Goal: Task Accomplishment & Management: Use online tool/utility

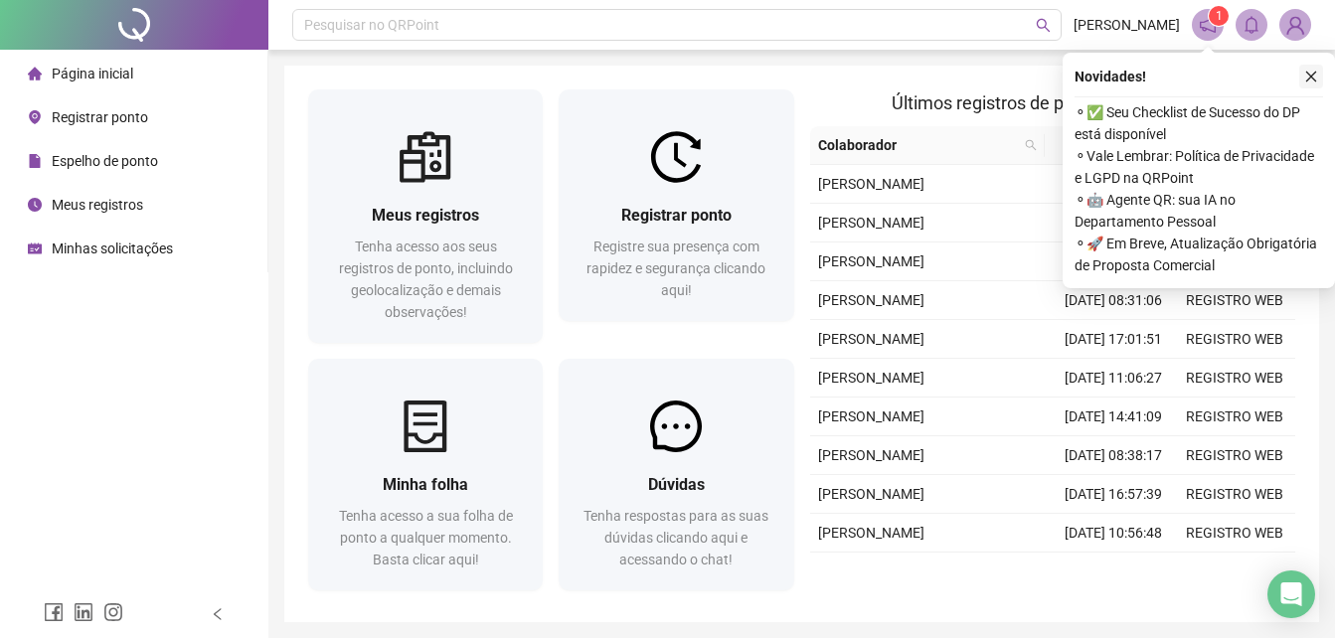
click at [1314, 79] on icon "close" at bounding box center [1311, 77] width 14 height 14
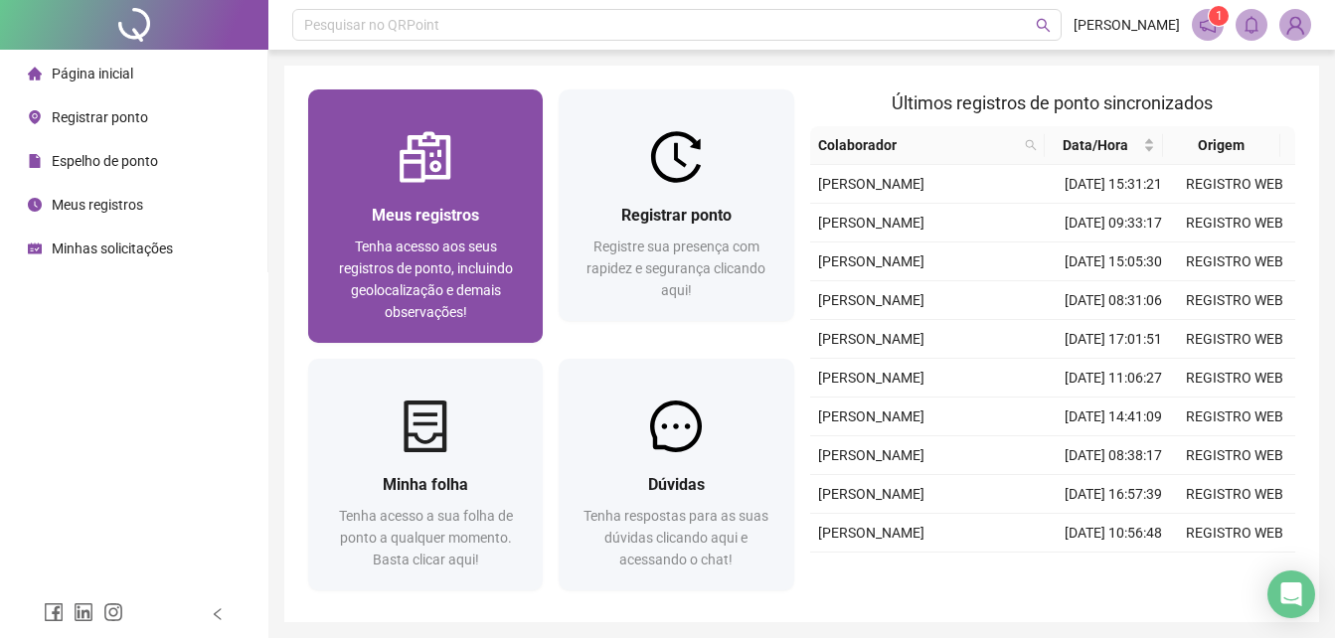
click at [417, 174] on img at bounding box center [426, 157] width 52 height 52
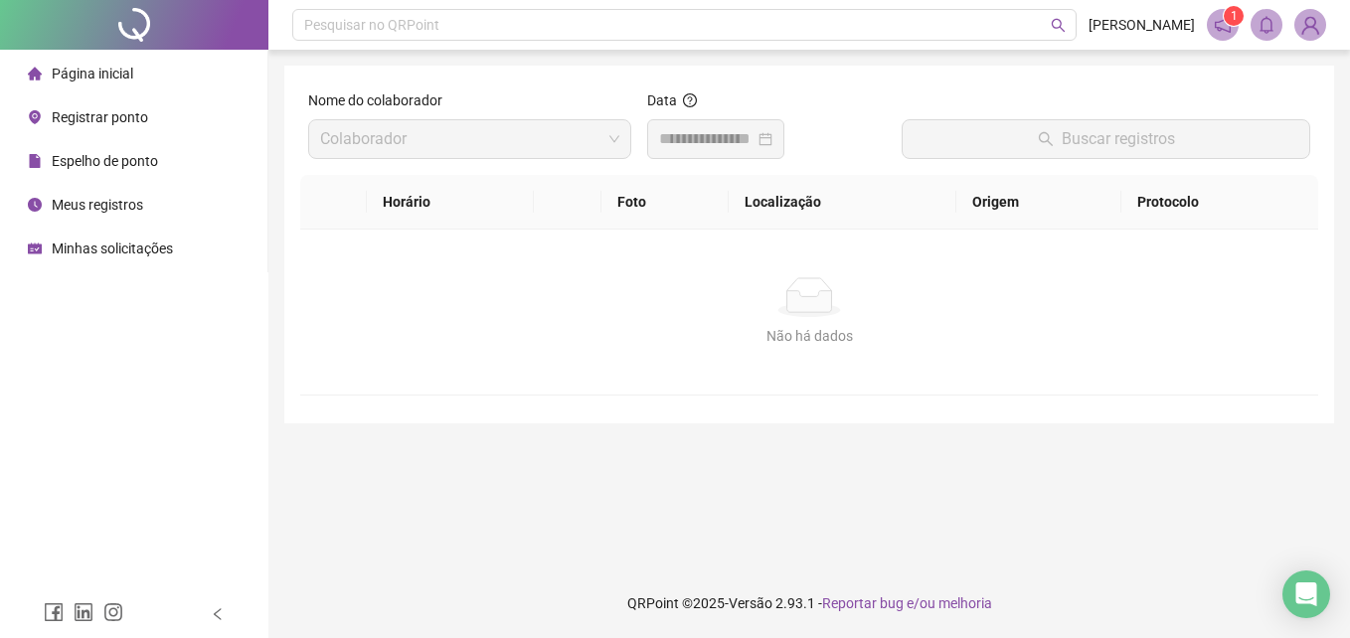
click at [135, 81] on li "Página inicial" at bounding box center [133, 74] width 259 height 40
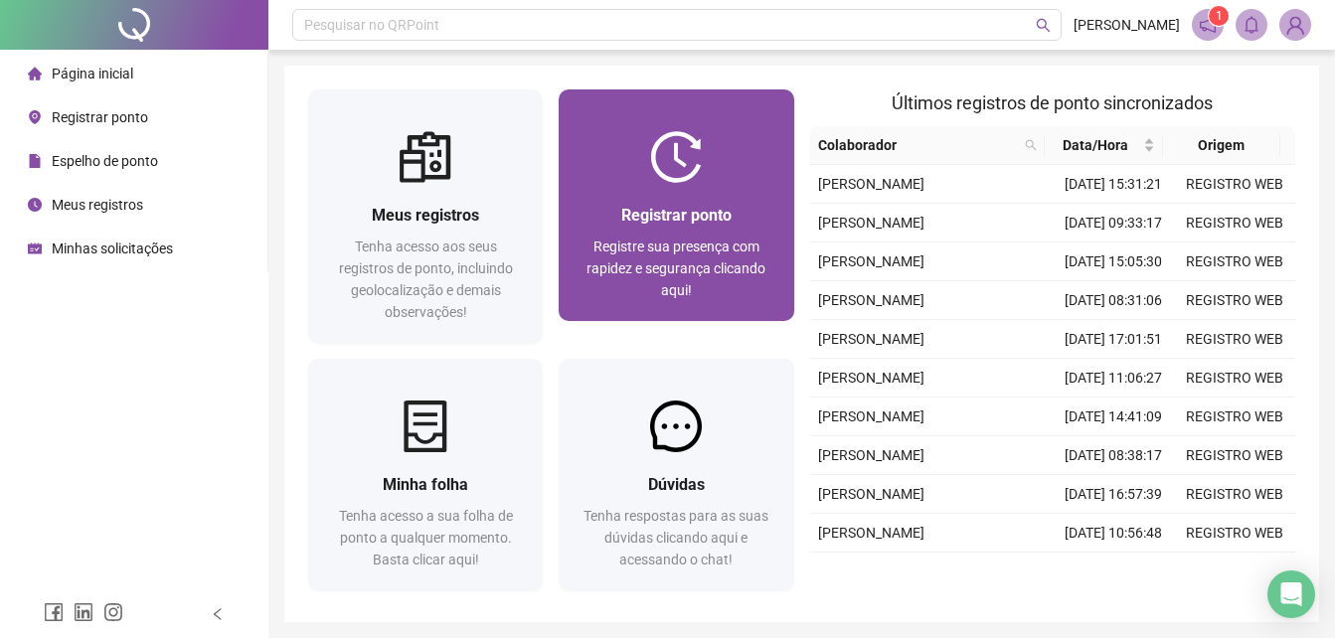
click at [683, 214] on span "Registrar ponto" at bounding box center [676, 215] width 110 height 19
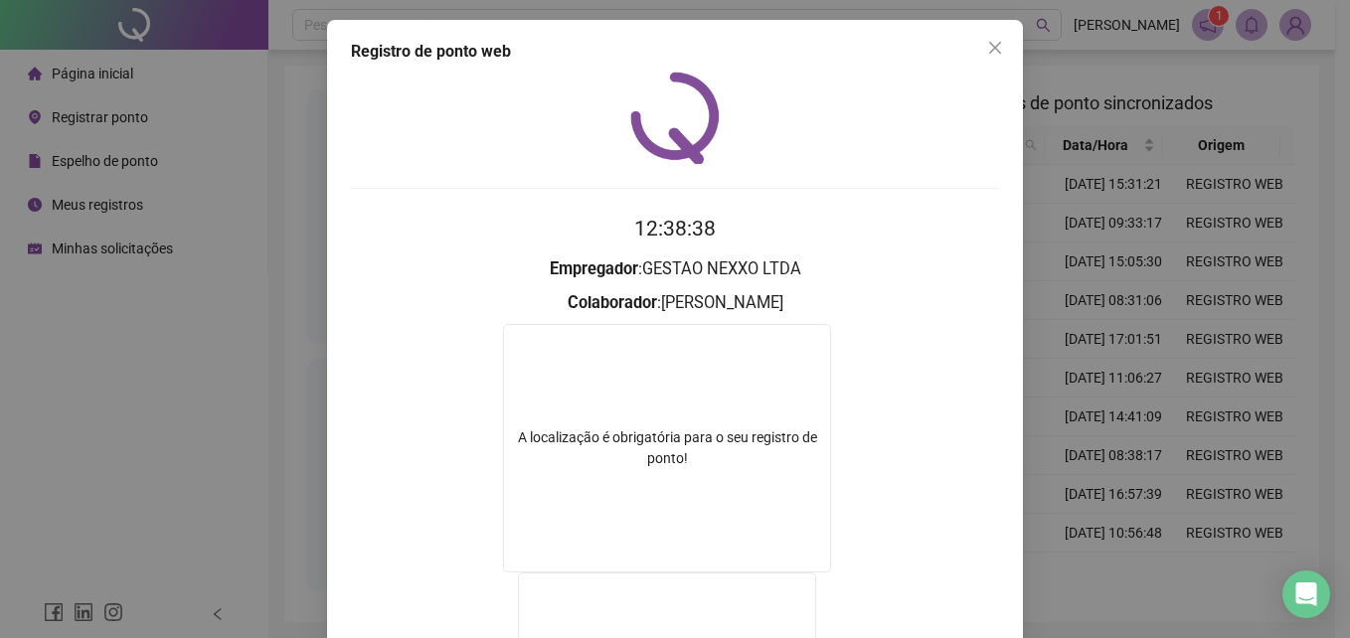
click at [1175, 452] on div "Registro de ponto web 12:38:38 Empregador : GESTAO NEXXO LTDA Colaborador : [PE…" at bounding box center [675, 319] width 1350 height 638
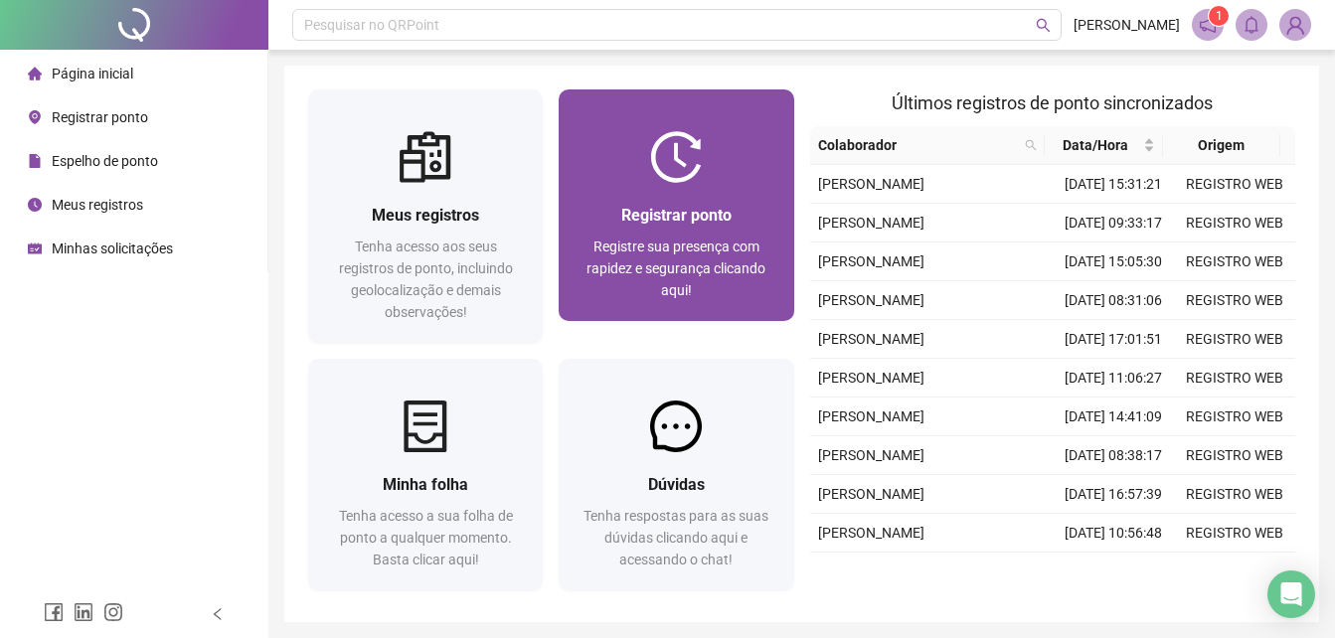
click at [727, 276] on span "Registre sua presença com rapidez e segurança clicando aqui!" at bounding box center [676, 269] width 179 height 60
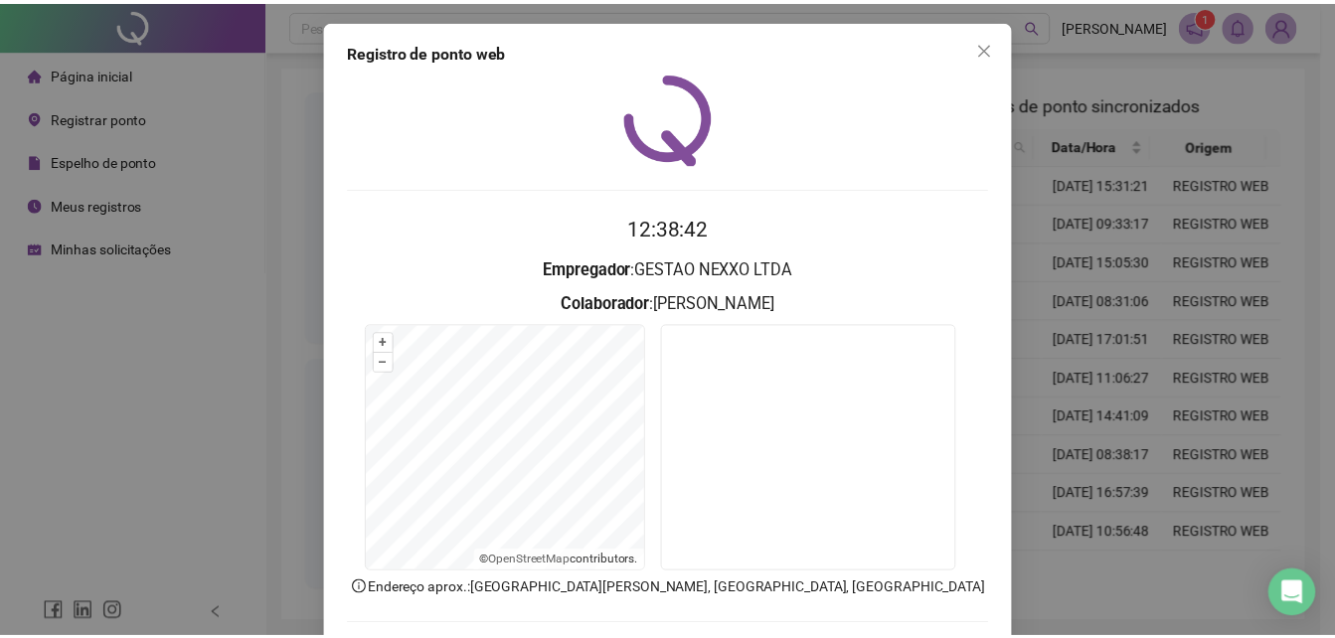
scroll to position [94, 0]
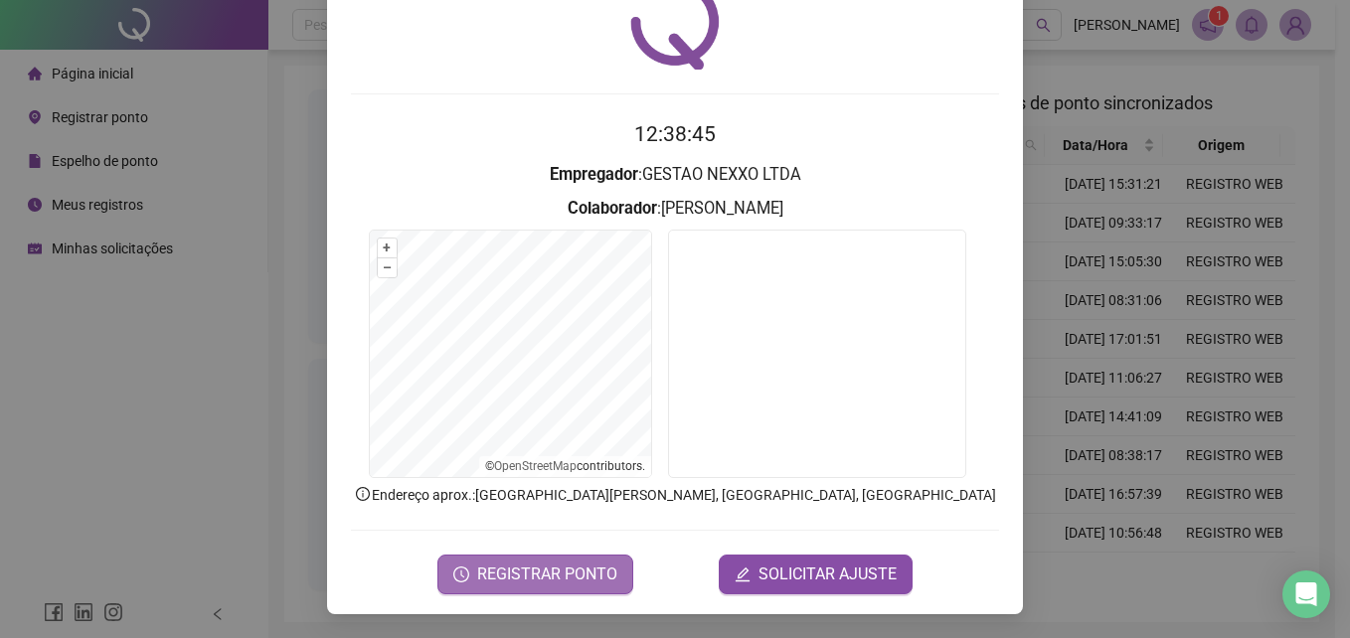
click at [561, 558] on button "REGISTRAR PONTO" at bounding box center [535, 575] width 196 height 40
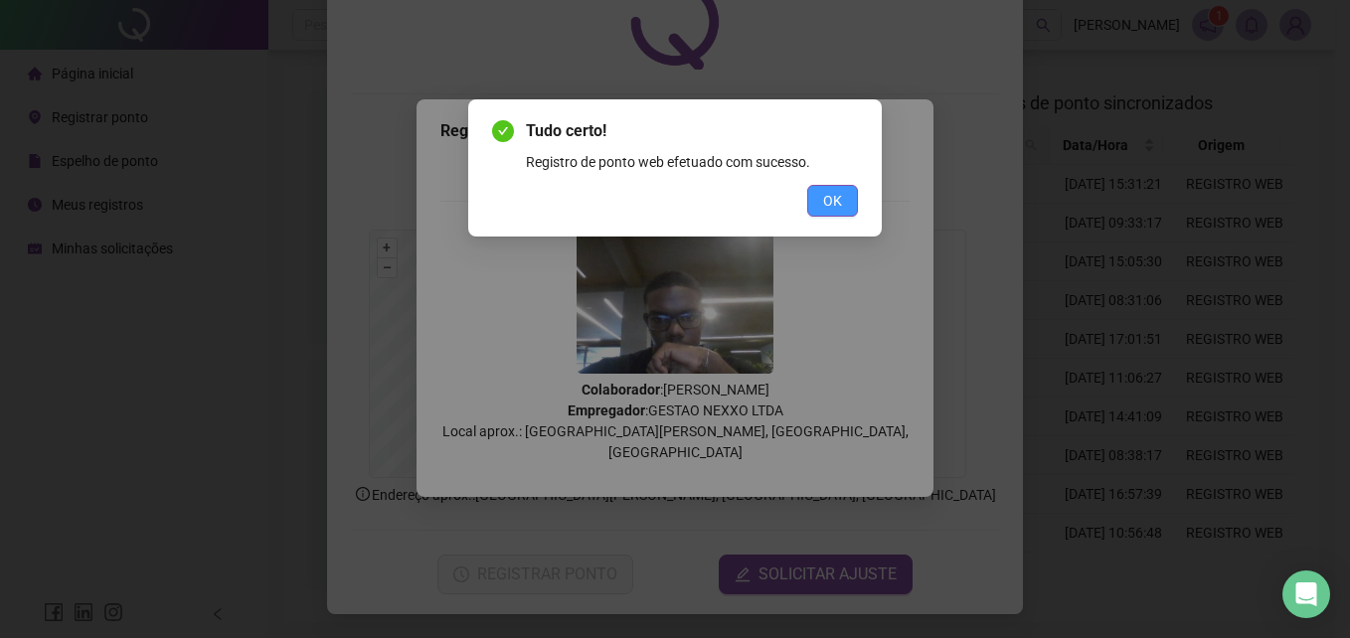
click at [846, 210] on button "OK" at bounding box center [832, 201] width 51 height 32
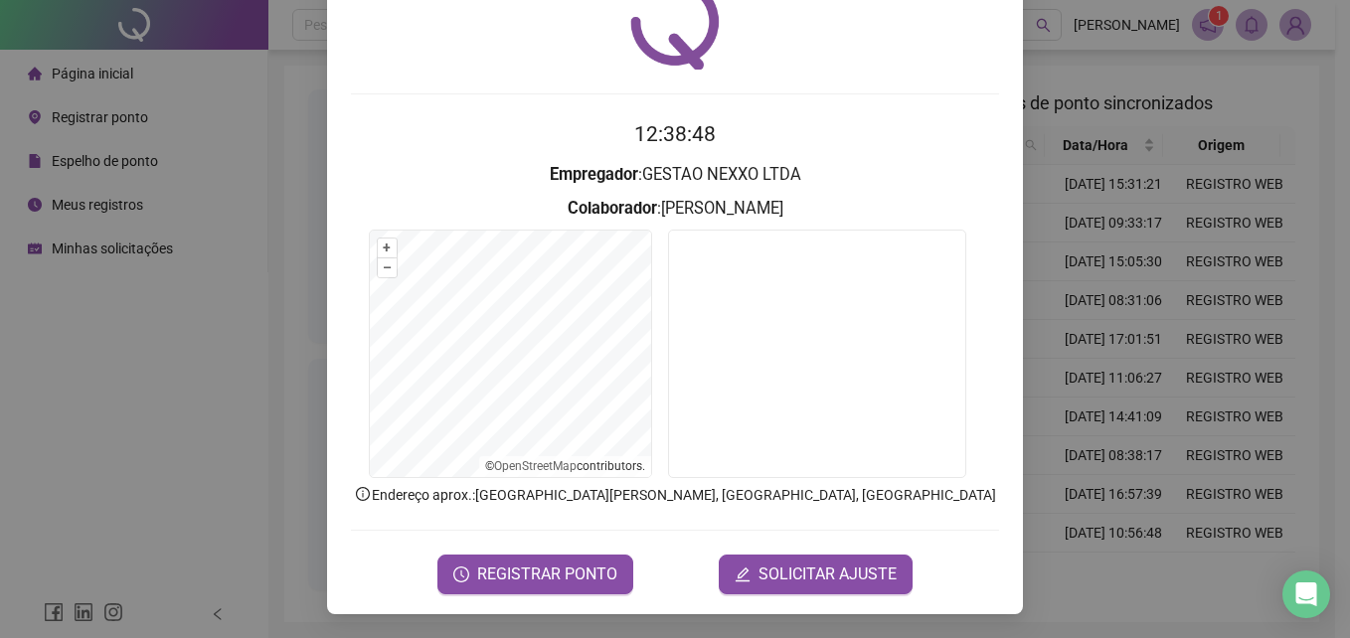
click at [1222, 253] on div "Registro de ponto web 12:38:48 Empregador : GESTAO NEXXO LTDA Colaborador : [PE…" at bounding box center [675, 319] width 1350 height 638
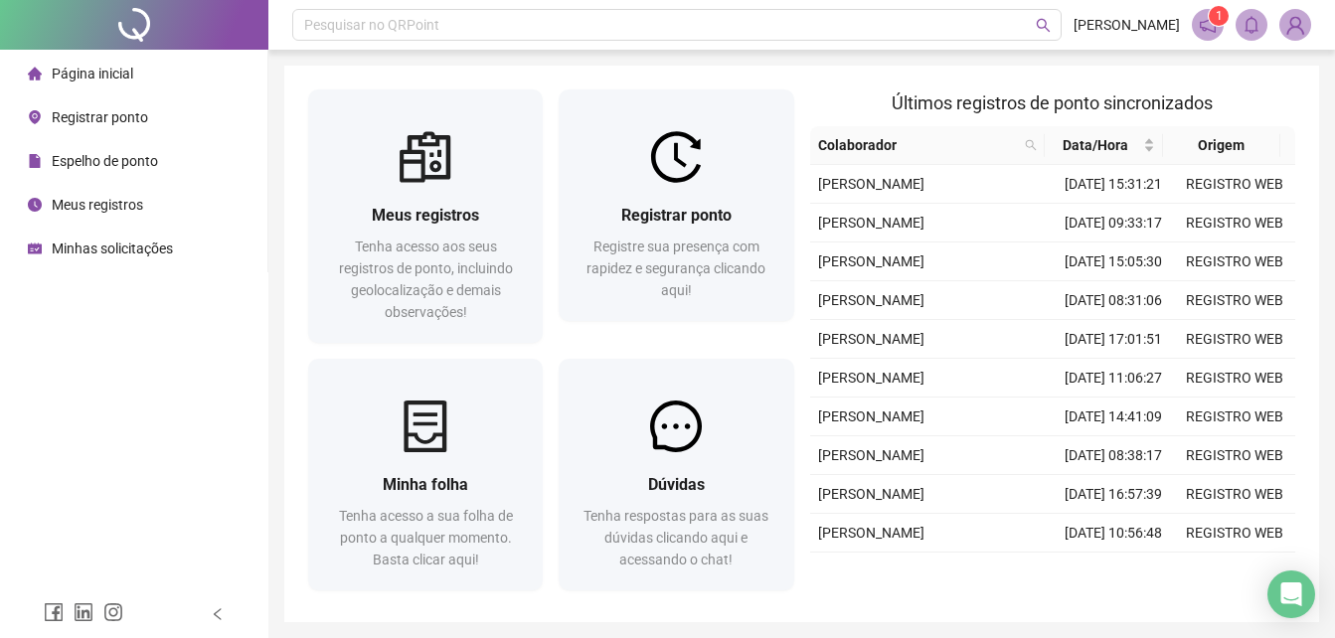
click at [118, 153] on span "Espelho de ponto" at bounding box center [105, 161] width 106 height 16
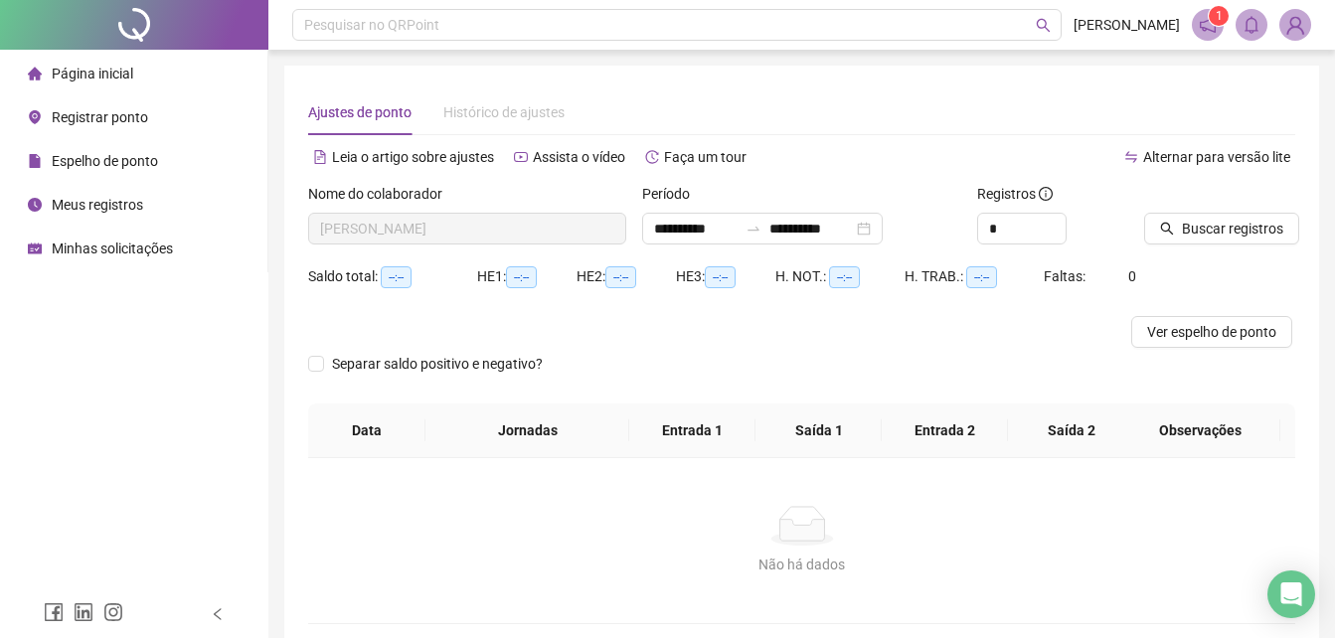
type input "**********"
click at [1179, 338] on span "Ver espelho de ponto" at bounding box center [1211, 332] width 129 height 22
click at [402, 282] on span "--:--" at bounding box center [396, 277] width 31 height 22
